Goal: Task Accomplishment & Management: Manage account settings

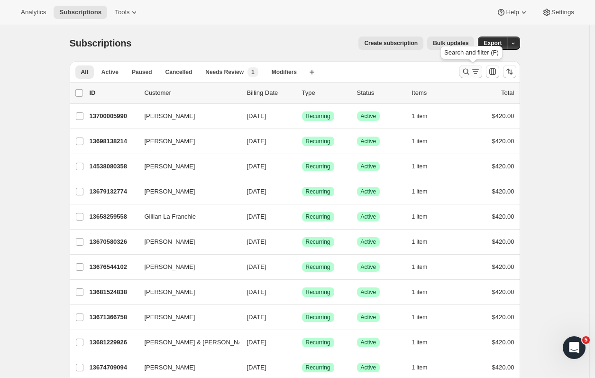
click at [466, 70] on icon "Search and filter results" at bounding box center [465, 71] width 9 height 9
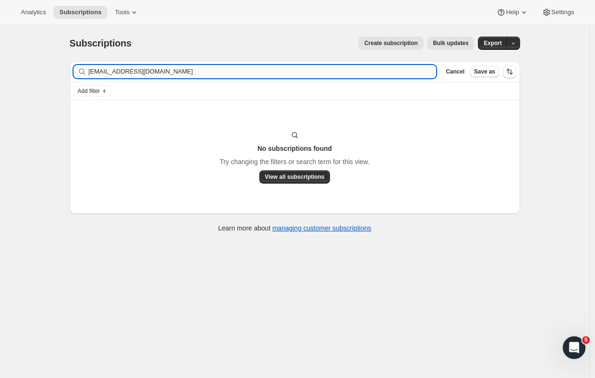
click at [135, 73] on input "[EMAIL_ADDRESS][DOMAIN_NAME]" at bounding box center [263, 71] width 348 height 13
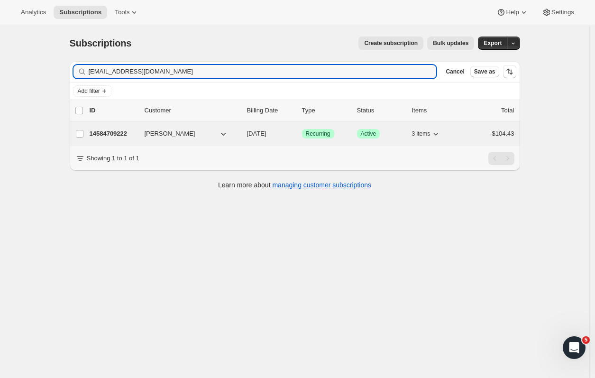
type input "[EMAIL_ADDRESS][DOMAIN_NAME]"
click at [111, 129] on p "14584709222" at bounding box center [113, 133] width 47 height 9
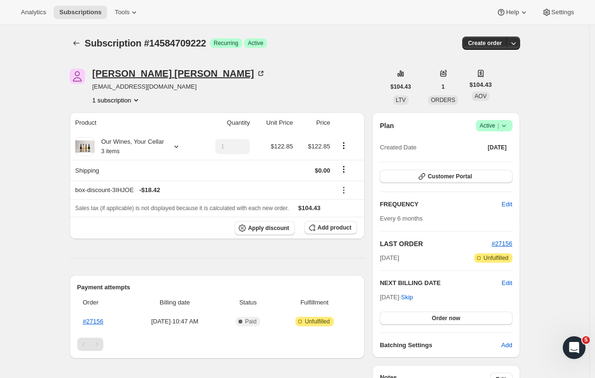
click at [150, 72] on div "[PERSON_NAME]" at bounding box center [178, 73] width 173 height 9
click at [73, 48] on button "Subscriptions" at bounding box center [76, 42] width 13 height 13
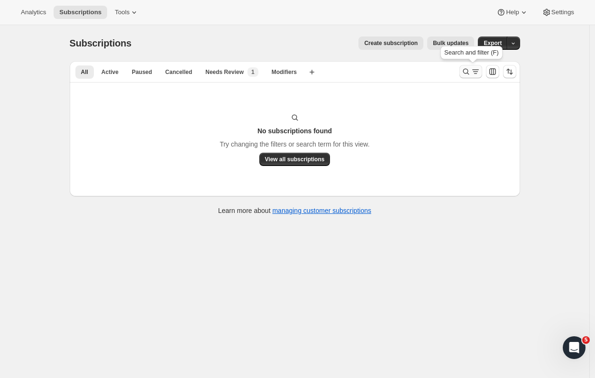
click at [475, 73] on icon "Search and filter results" at bounding box center [475, 71] width 9 height 9
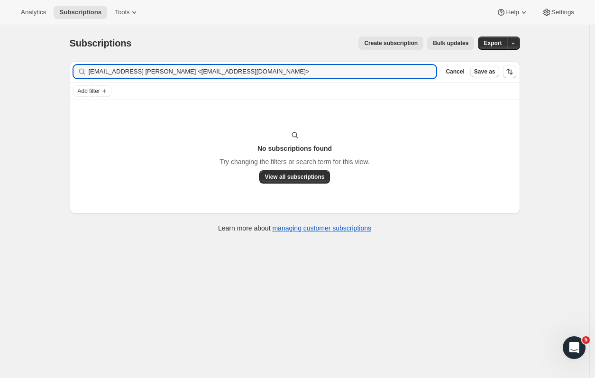
drag, startPoint x: 174, startPoint y: 73, endPoint x: 7, endPoint y: 76, distance: 167.3
click at [7, 76] on div "Subscriptions. This page is ready Subscriptions Create subscription Bulk update…" at bounding box center [294, 214] width 589 height 378
drag, startPoint x: 316, startPoint y: 70, endPoint x: 91, endPoint y: 73, distance: 225.1
click at [91, 73] on input "[EMAIL_ADDRESS] [PERSON_NAME] <[EMAIL_ADDRESS][DOMAIN_NAME]>" at bounding box center [263, 71] width 348 height 13
drag, startPoint x: 244, startPoint y: 71, endPoint x: 143, endPoint y: 70, distance: 100.5
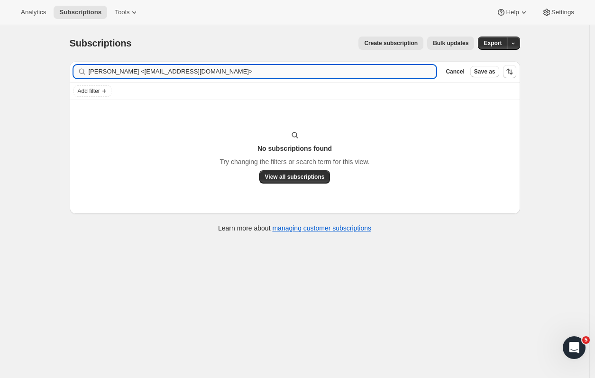
click at [143, 70] on input "[PERSON_NAME] <[EMAIL_ADDRESS][DOMAIN_NAME]>" at bounding box center [263, 71] width 348 height 13
drag, startPoint x: 159, startPoint y: 73, endPoint x: 59, endPoint y: 73, distance: 99.5
click at [59, 73] on div "Subscriptions. This page is ready Subscriptions Create subscription Bulk update…" at bounding box center [294, 214] width 589 height 378
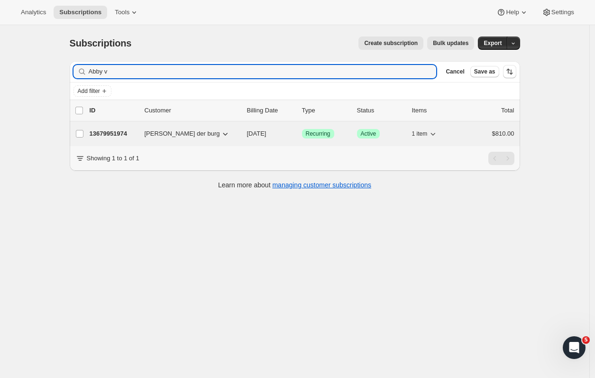
type input "Abby v"
click at [106, 133] on p "13679951974" at bounding box center [113, 133] width 47 height 9
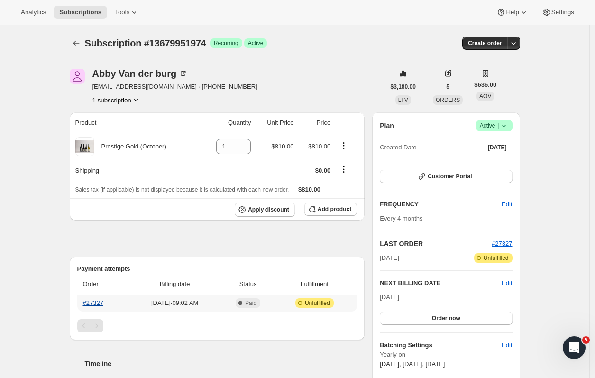
click at [100, 301] on link "#27327" at bounding box center [93, 302] width 20 height 7
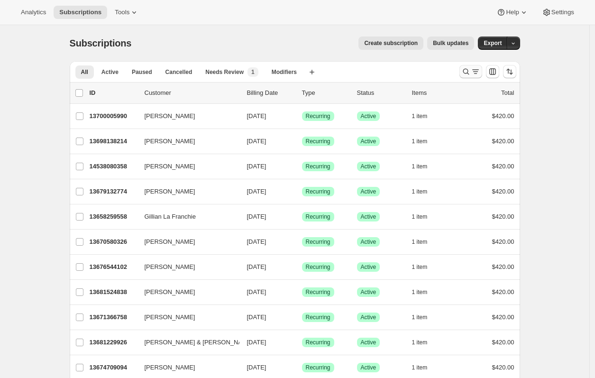
click at [470, 69] on icon "Search and filter results" at bounding box center [465, 71] width 9 height 9
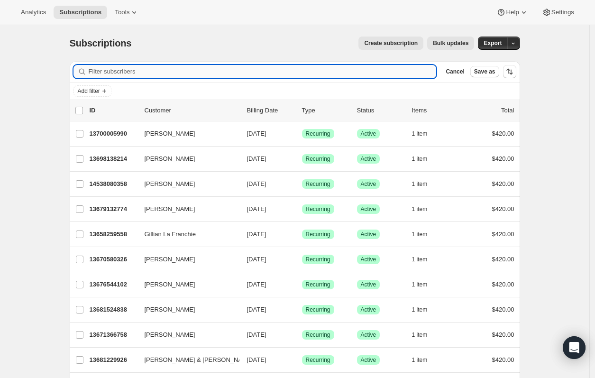
paste input "Colin Riches"
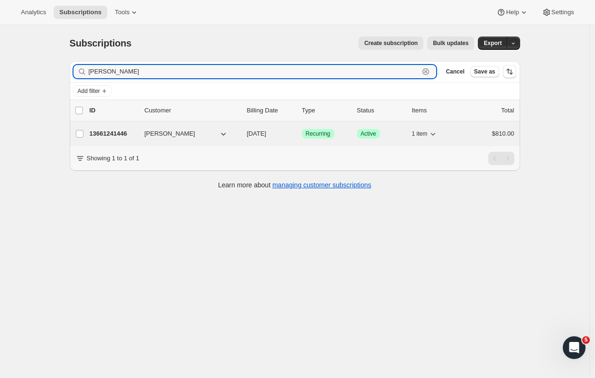
type input "Colin Riches"
click at [117, 132] on p "13661241446" at bounding box center [113, 133] width 47 height 9
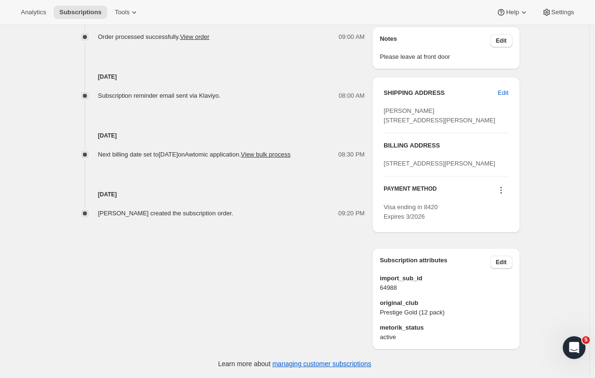
scroll to position [433, 0]
click at [507, 88] on span "Edit" at bounding box center [503, 92] width 10 height 9
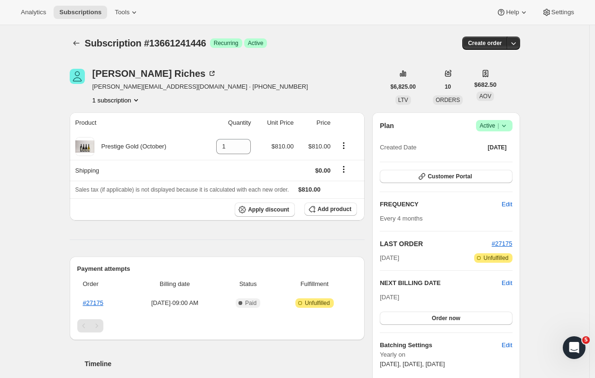
select select "HKB"
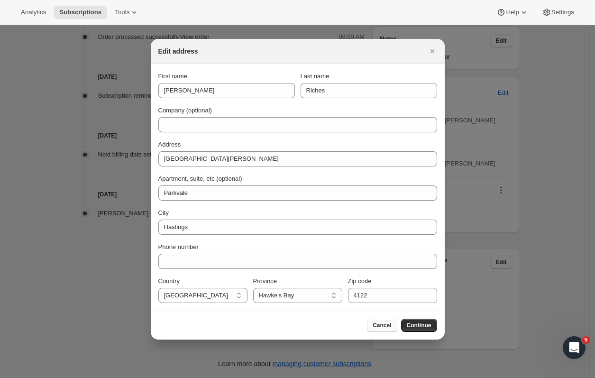
click at [383, 321] on button "Cancel" at bounding box center [382, 324] width 30 height 13
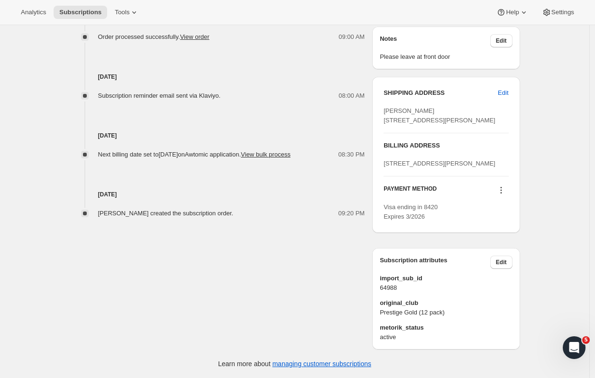
click at [439, 159] on div "55 Hunter Drive Napier HKB 4110 New Zealand" at bounding box center [445, 163] width 125 height 9
drag, startPoint x: 426, startPoint y: 164, endPoint x: 380, endPoint y: 145, distance: 49.3
click at [380, 145] on div "SHIPPING ADDRESS Edit Colin Riches 1267 Howard Street Parkvale Hastings HKB, 41…" at bounding box center [445, 155] width 147 height 156
copy span "55 Hunter Drive Napier HKB 4110 New Zealand"
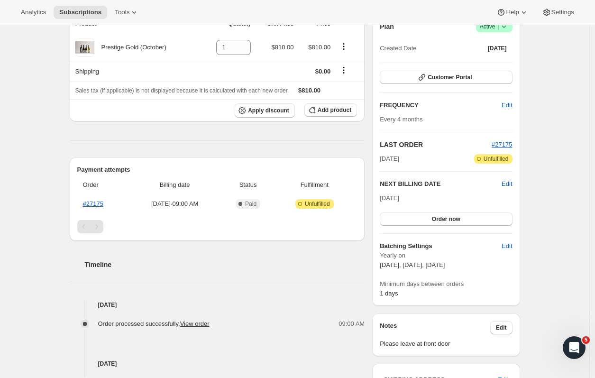
scroll to position [95, 0]
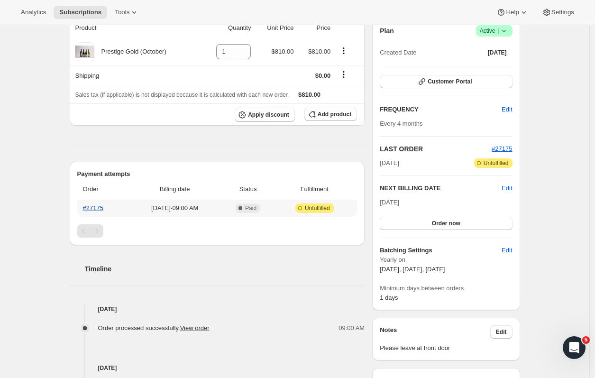
click at [98, 207] on link "#27175" at bounding box center [93, 207] width 20 height 7
